Goal: Transaction & Acquisition: Register for event/course

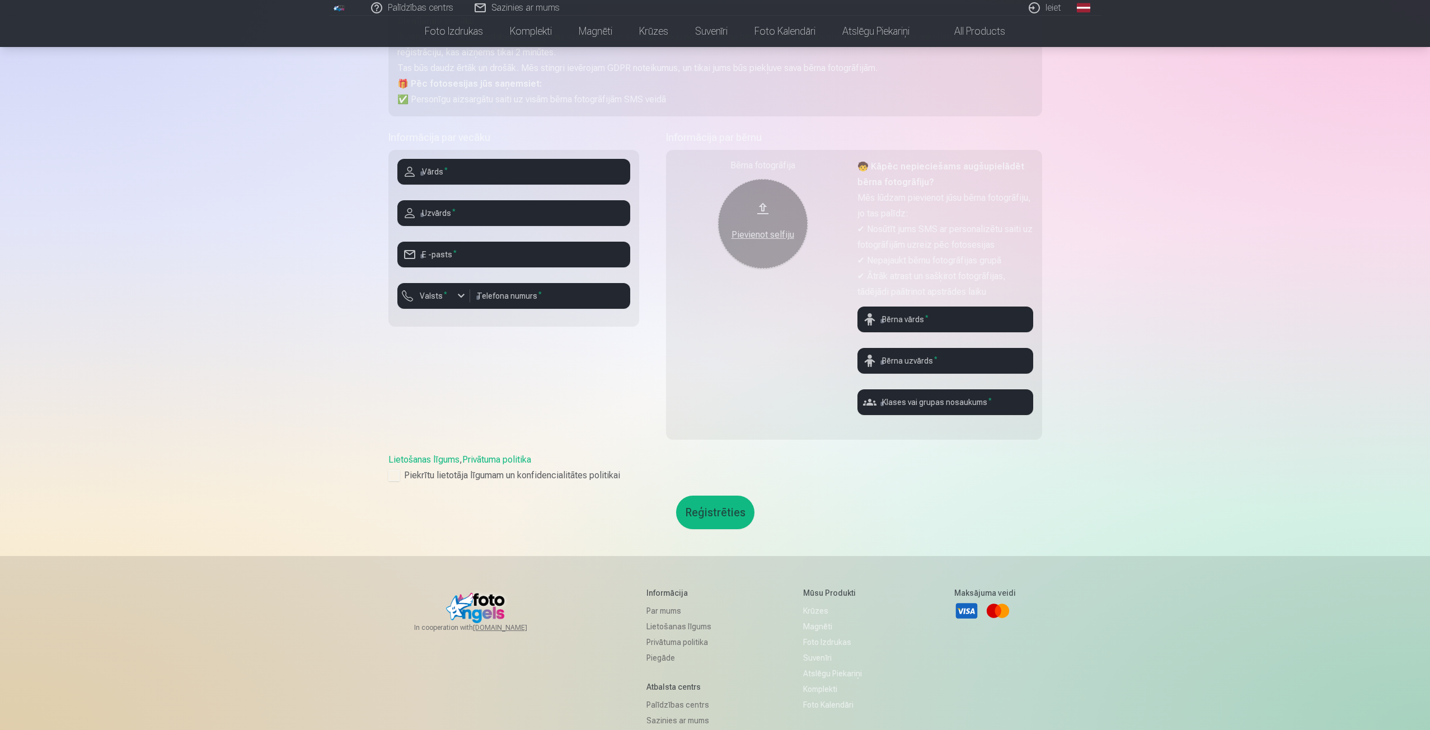
scroll to position [280, 0]
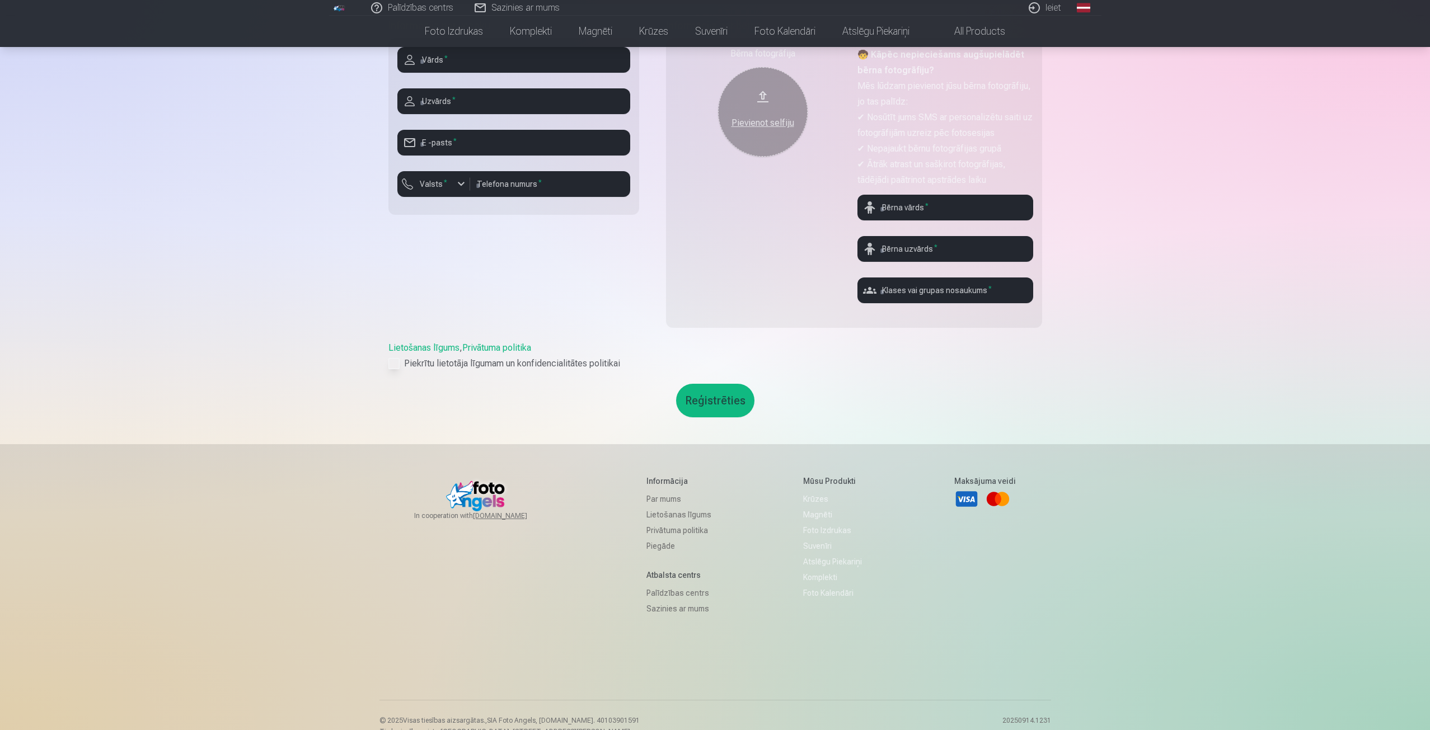
drag, startPoint x: 390, startPoint y: 365, endPoint x: 398, endPoint y: 364, distance: 8.5
click at [392, 365] on div at bounding box center [393, 363] width 11 height 11
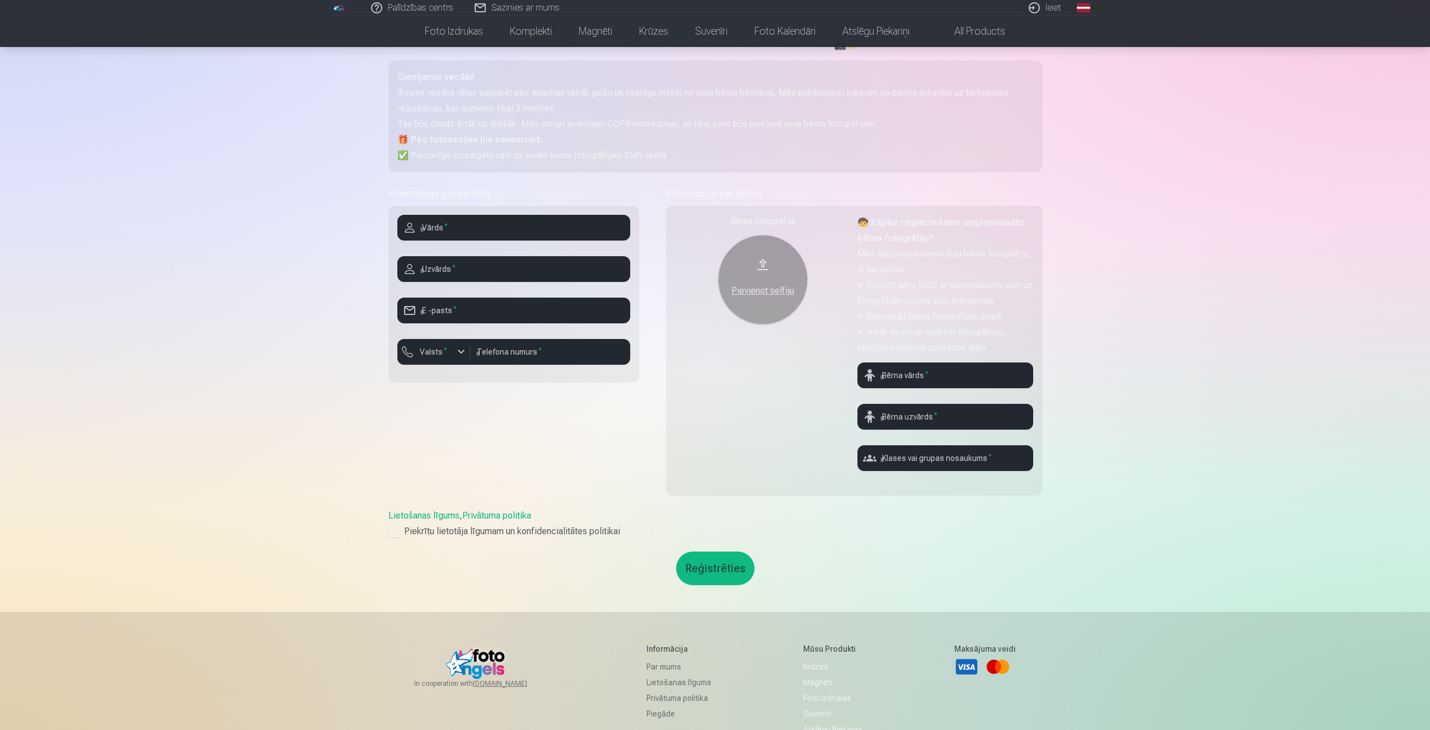
scroll to position [0, 0]
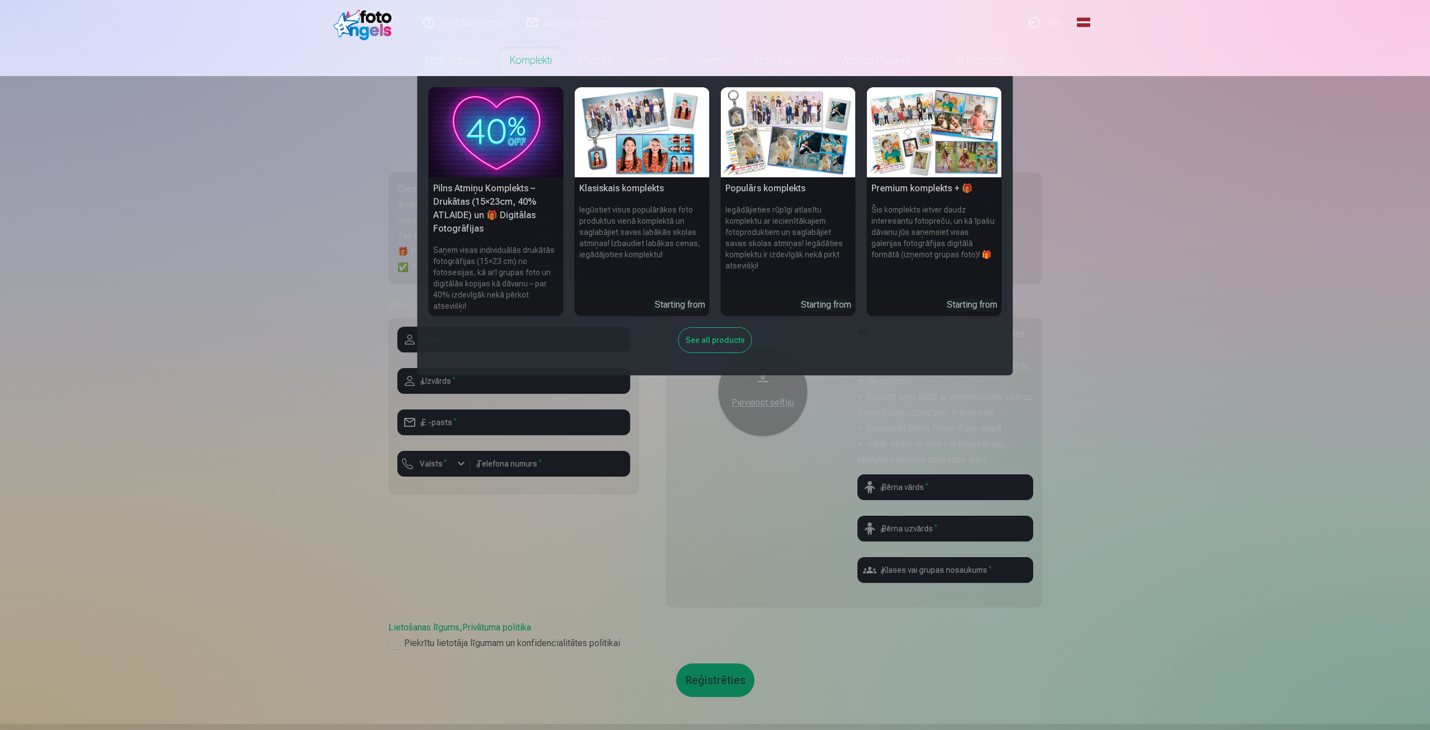
drag, startPoint x: 1231, startPoint y: 345, endPoint x: 1223, endPoint y: 335, distance: 13.1
click at [1229, 342] on nav "Pilns Atmiņu Komplekts – Drukātas (15×23cm, 40% ATLAIDE) un 🎁 Digitālas Fotogrā…" at bounding box center [715, 225] width 1430 height 299
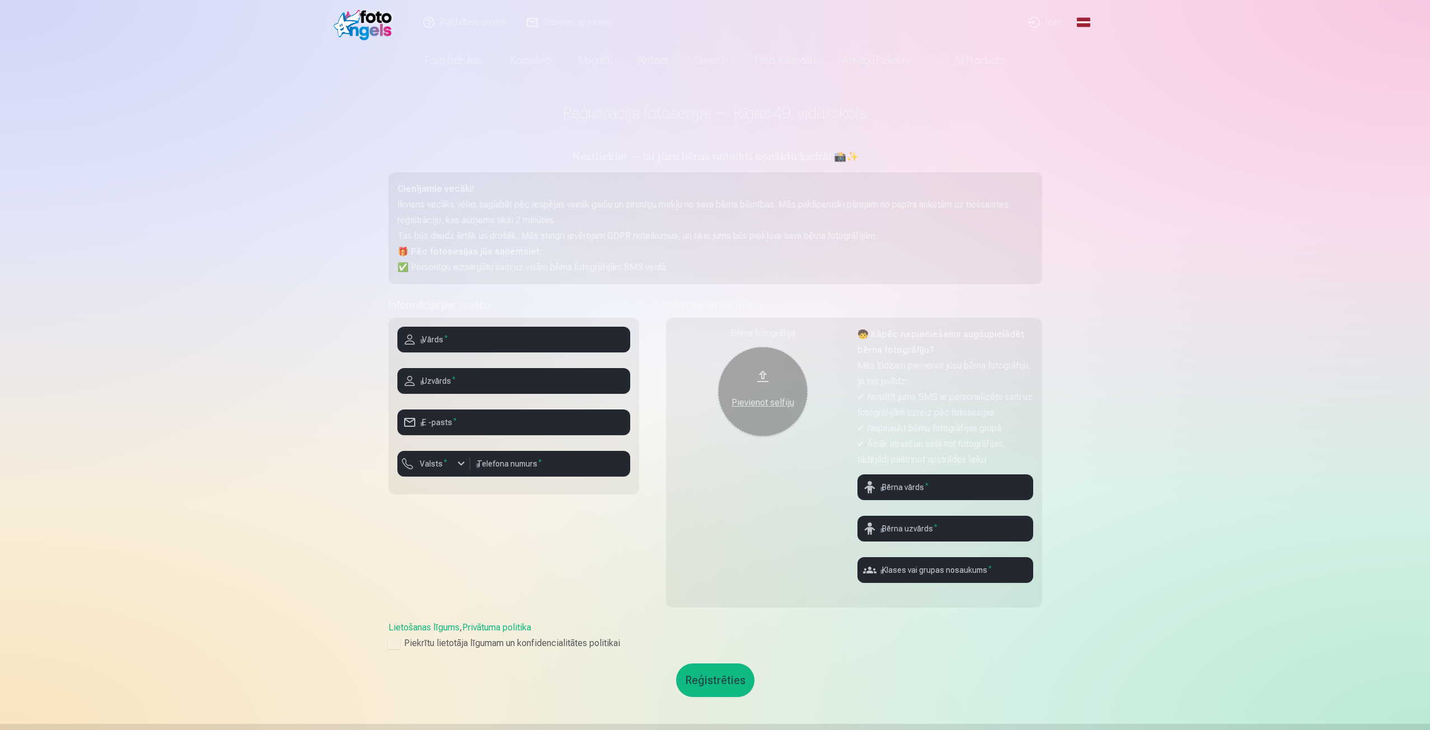
click at [976, 60] on link "All products" at bounding box center [971, 60] width 96 height 31
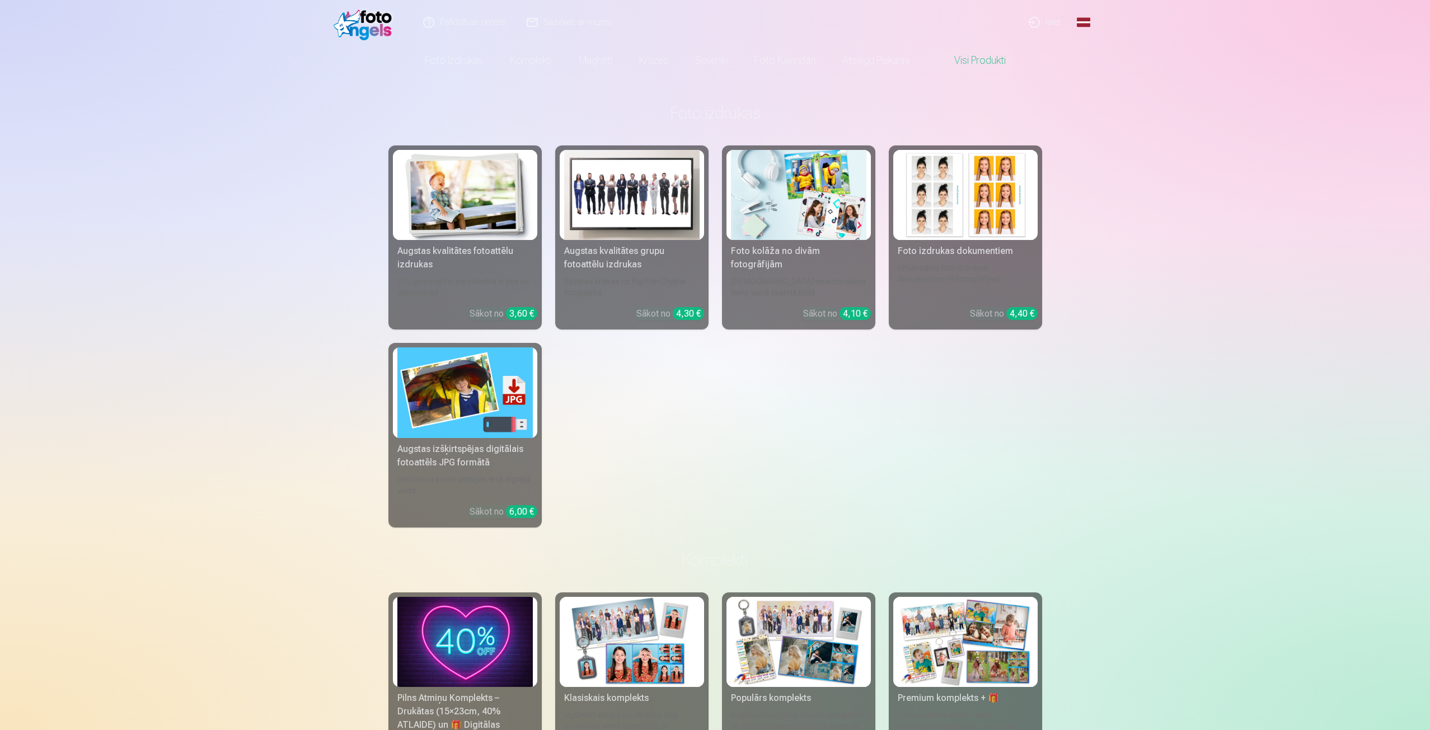
click at [1057, 20] on link "Ieiet" at bounding box center [1045, 22] width 54 height 45
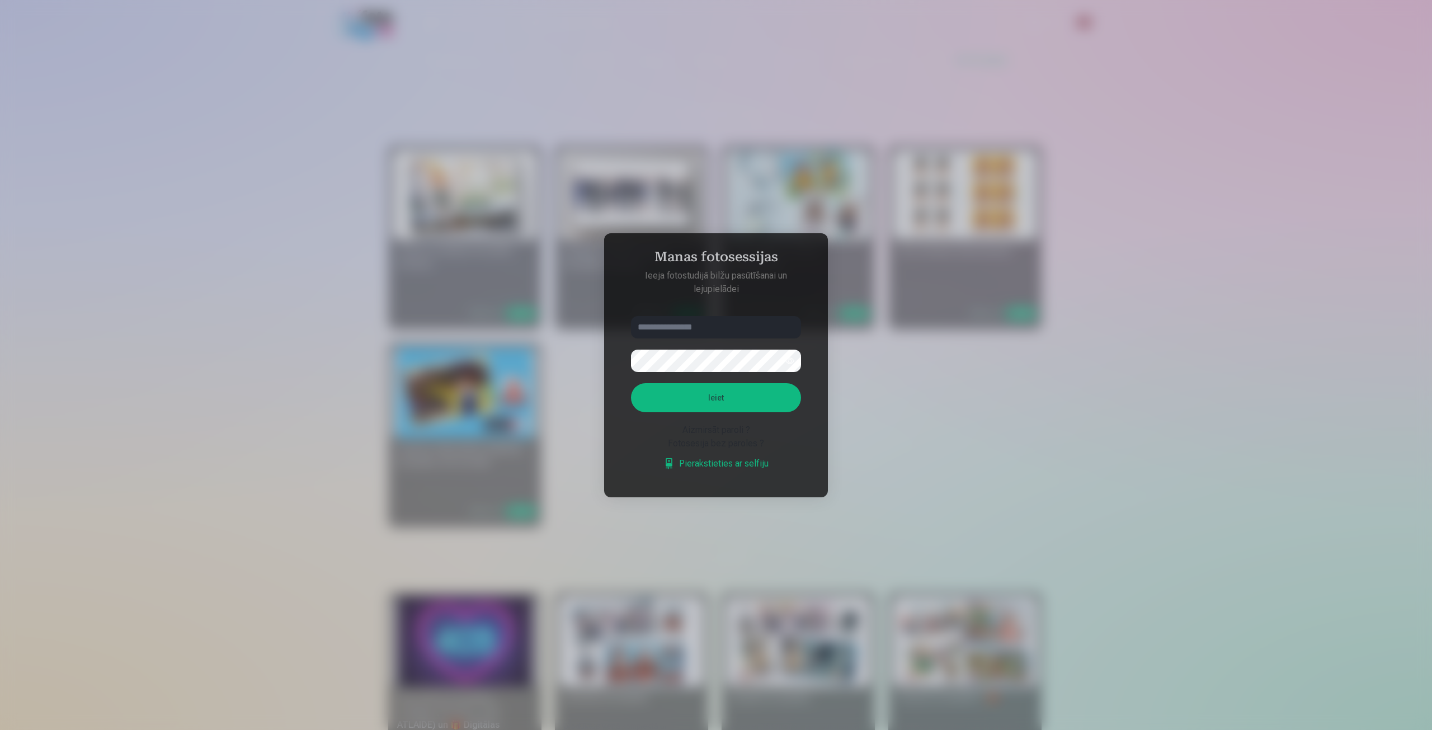
drag, startPoint x: 309, startPoint y: 276, endPoint x: 304, endPoint y: 261, distance: 15.4
click at [309, 275] on div at bounding box center [716, 365] width 1432 height 730
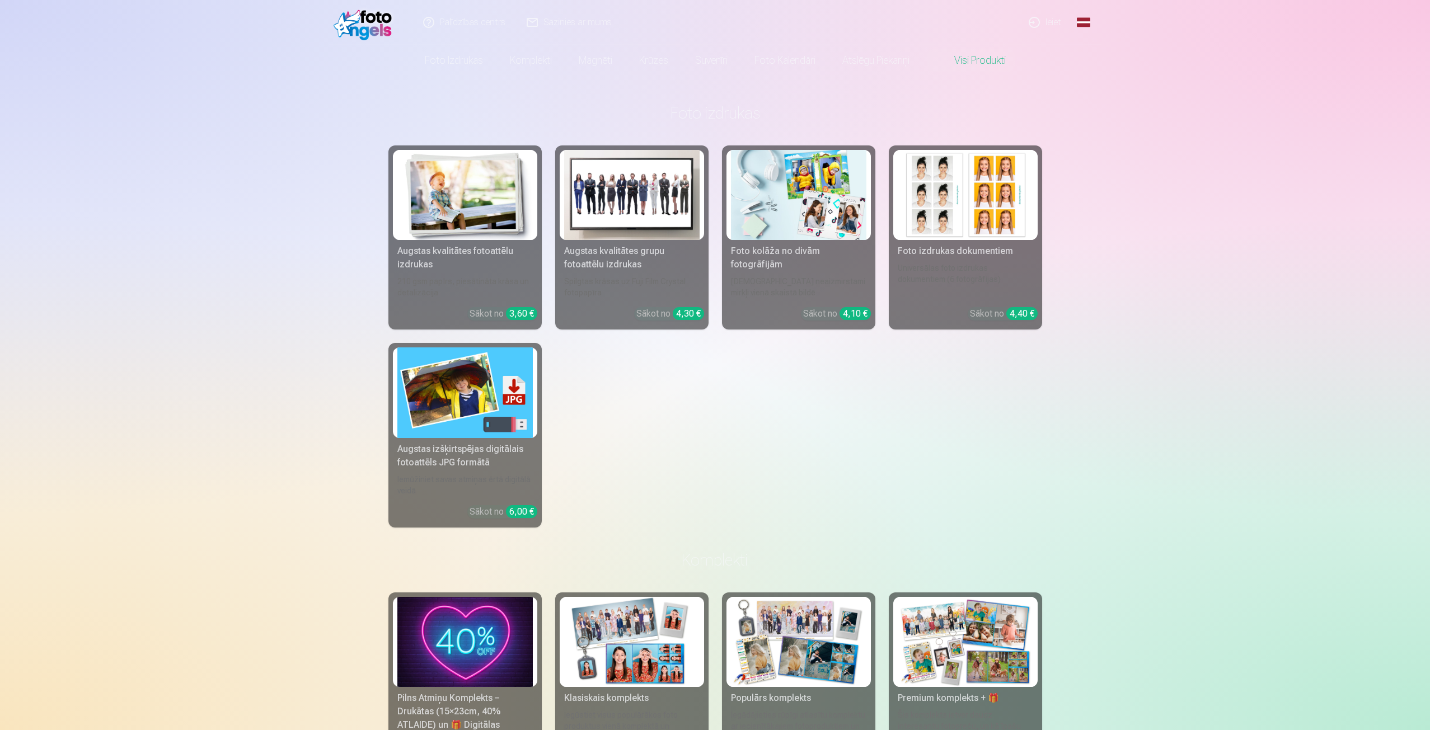
drag, startPoint x: 294, startPoint y: 90, endPoint x: 291, endPoint y: 97, distance: 8.5
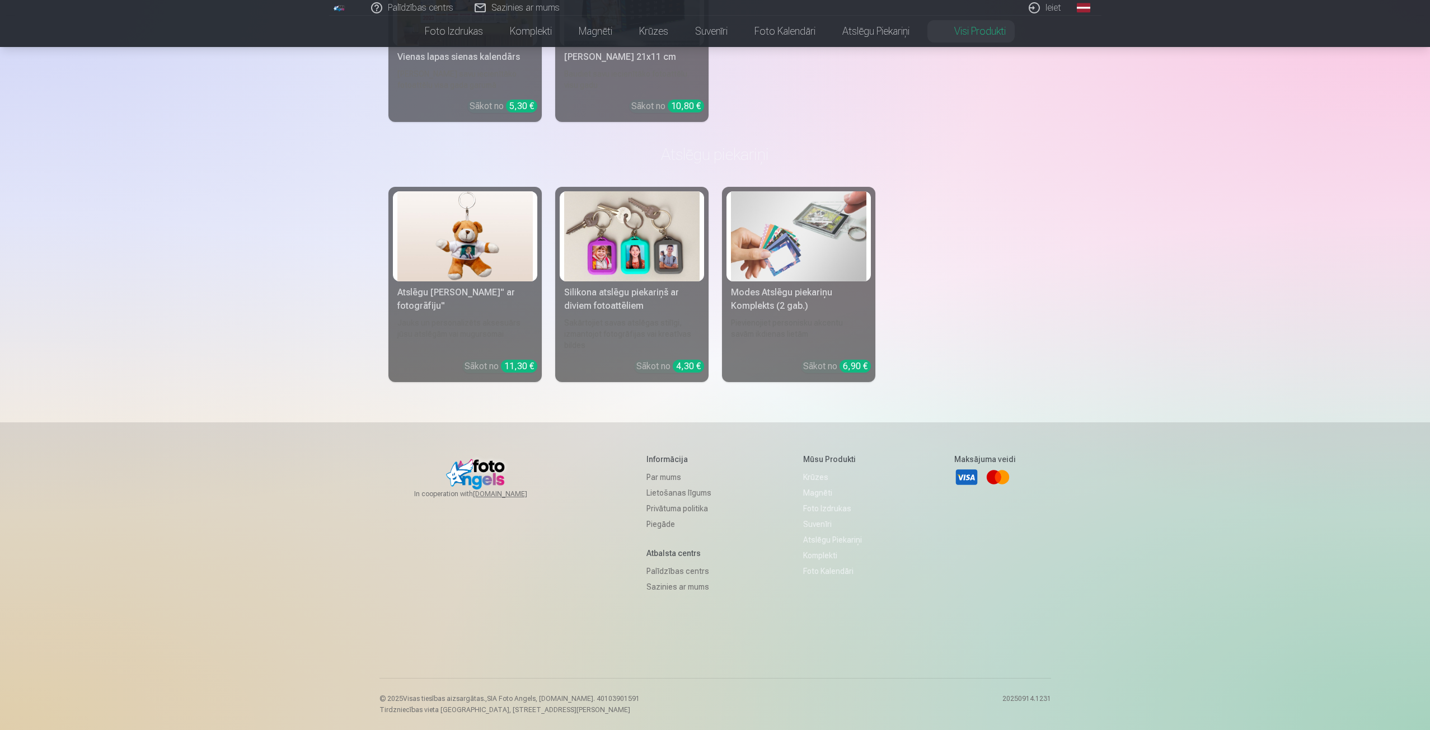
scroll to position [2427, 0]
